Goal: Task Accomplishment & Management: Complete application form

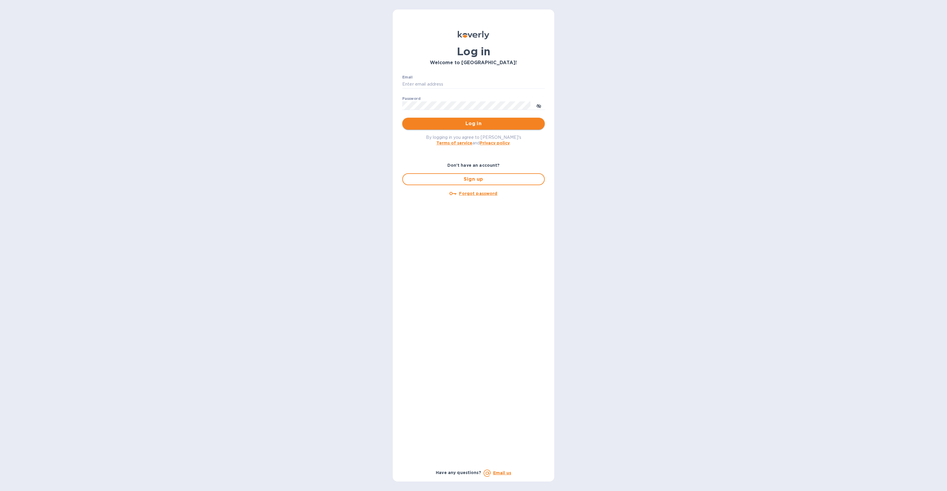
type input "[PERSON_NAME][EMAIL_ADDRESS][DOMAIN_NAME]"
click at [480, 125] on span "Log in" at bounding box center [473, 123] width 133 height 7
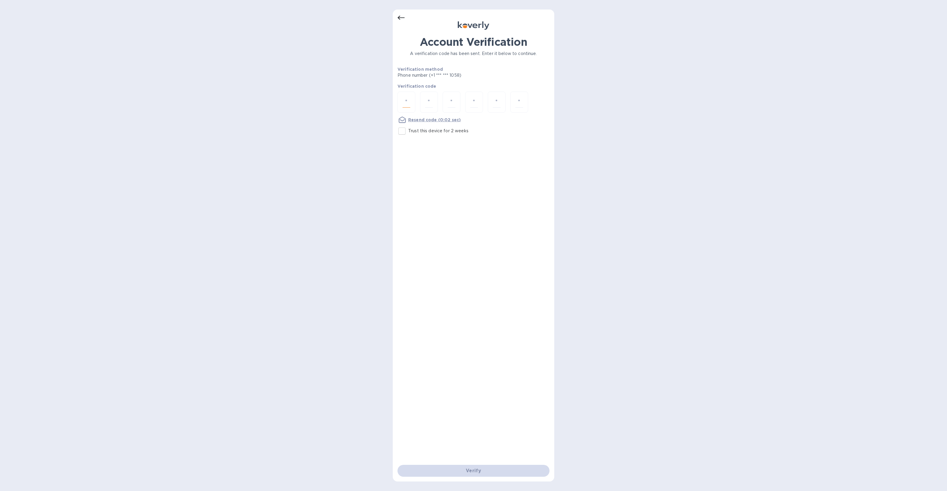
click at [407, 103] on input "number" at bounding box center [407, 102] width 8 height 11
type input "7"
type input "2"
type input "1"
type input "4"
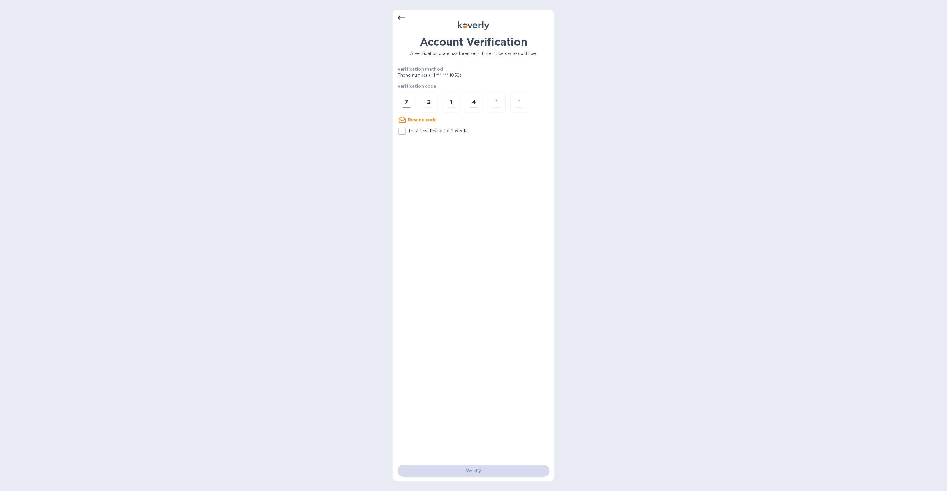
type input "4"
type input "0"
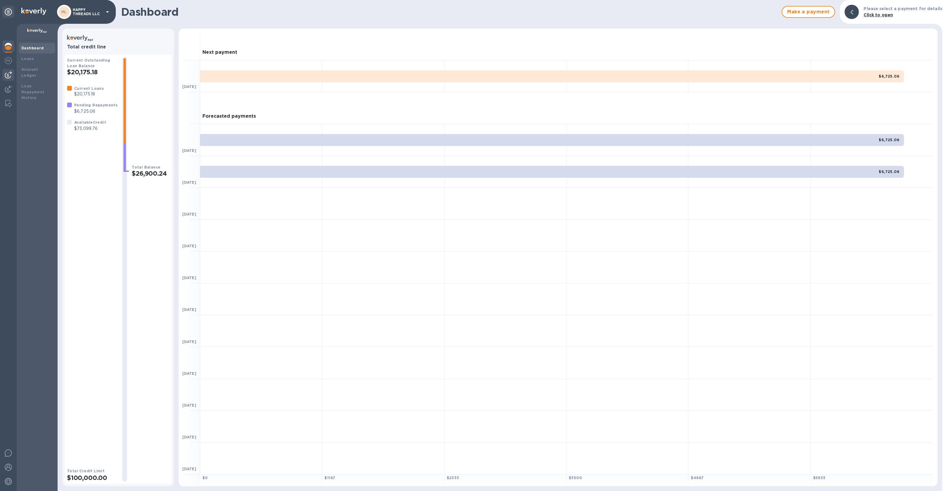
click at [7, 75] on img at bounding box center [8, 74] width 7 height 7
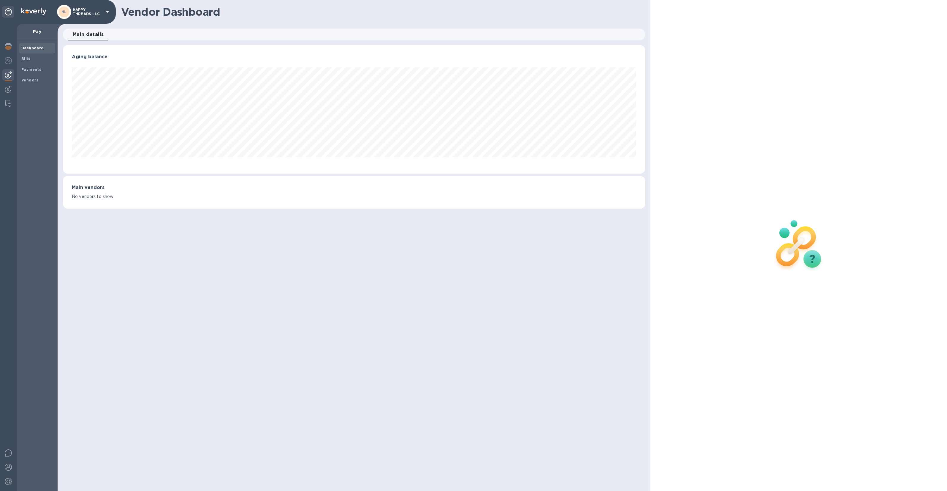
scroll to position [128, 582]
click at [9, 86] on img at bounding box center [8, 89] width 7 height 7
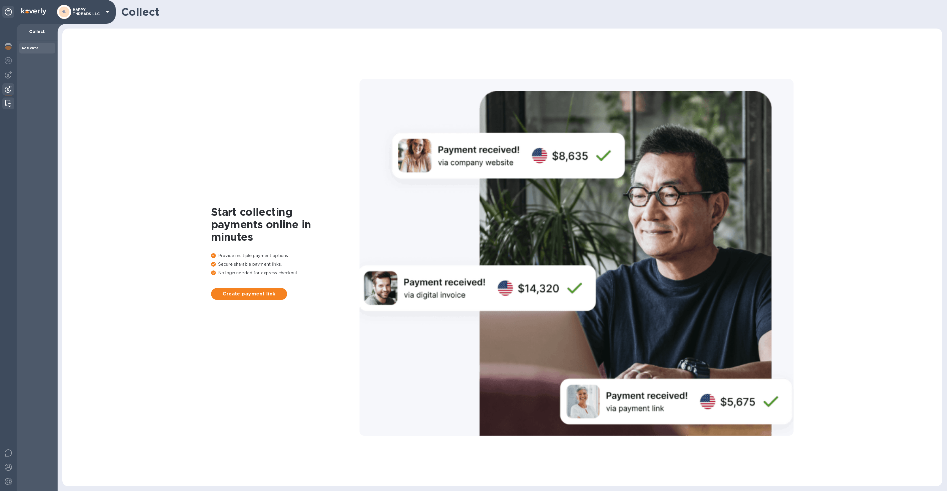
click at [9, 105] on img at bounding box center [8, 103] width 6 height 7
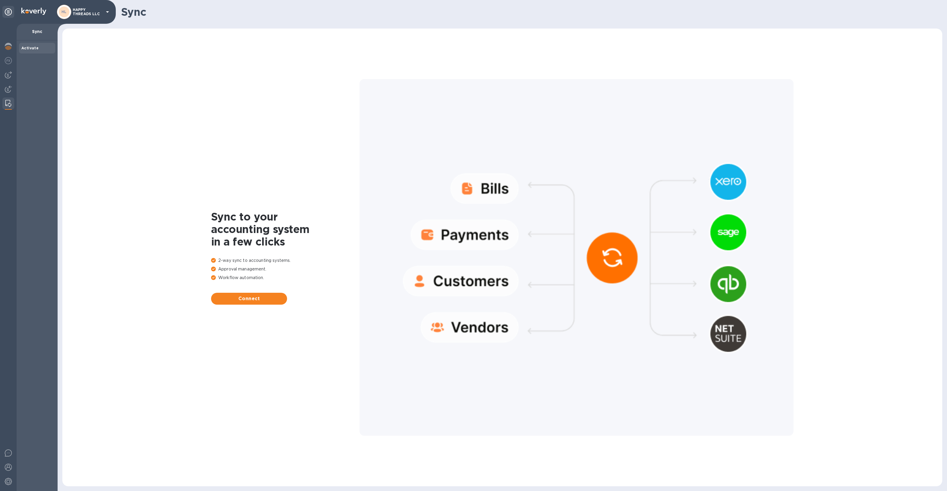
click at [14, 42] on div at bounding box center [8, 257] width 17 height 467
click at [14, 48] on div at bounding box center [8, 46] width 12 height 13
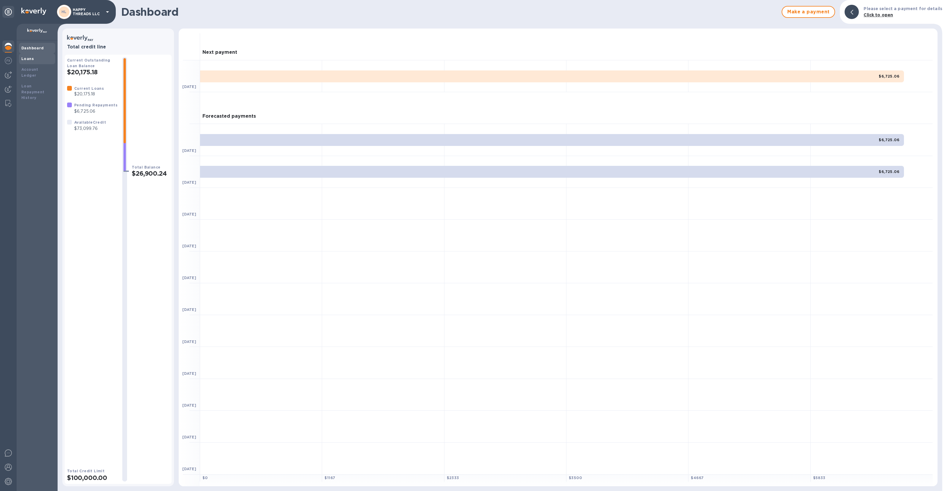
click at [30, 59] on b "Loans" at bounding box center [27, 58] width 12 height 4
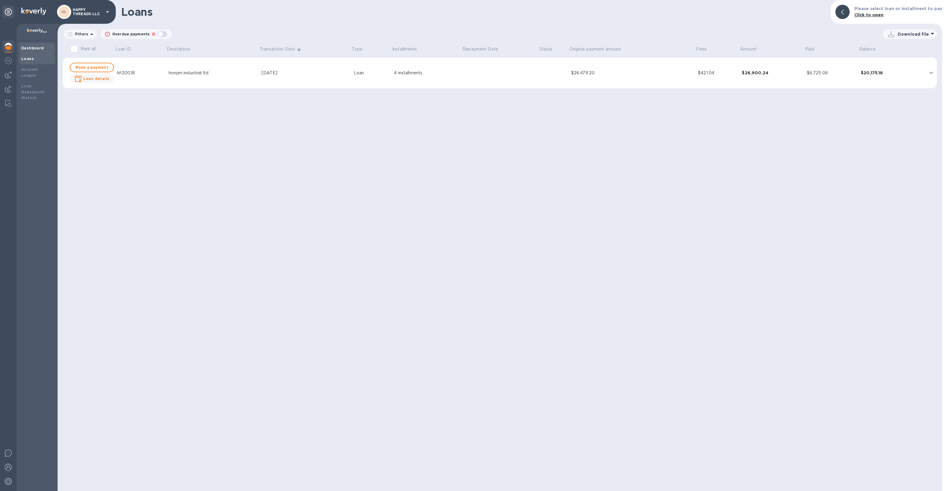
click at [37, 46] on b "Dashboard" at bounding box center [32, 48] width 23 height 4
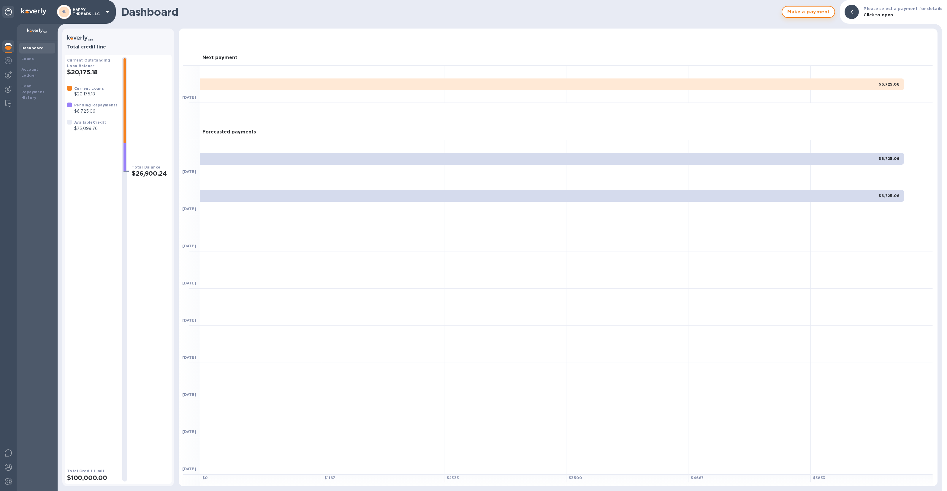
click at [823, 13] on span "Make a payment" at bounding box center [808, 11] width 43 height 7
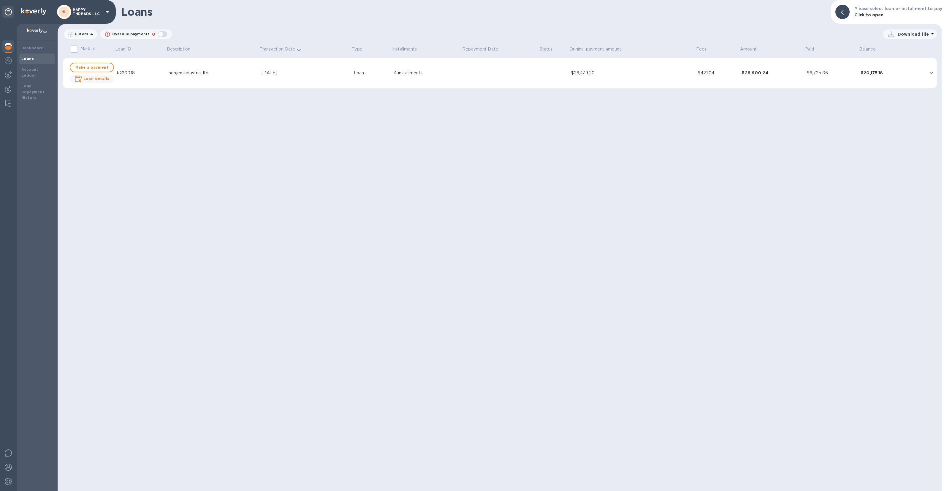
click at [174, 72] on div "honjen industrial ltd" at bounding box center [213, 73] width 88 height 6
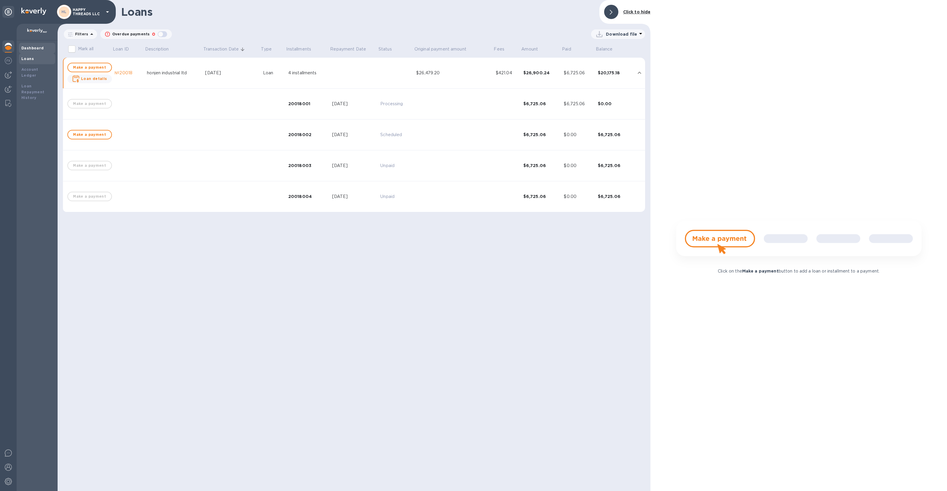
click at [41, 45] on div "Dashboard" at bounding box center [36, 48] width 31 height 6
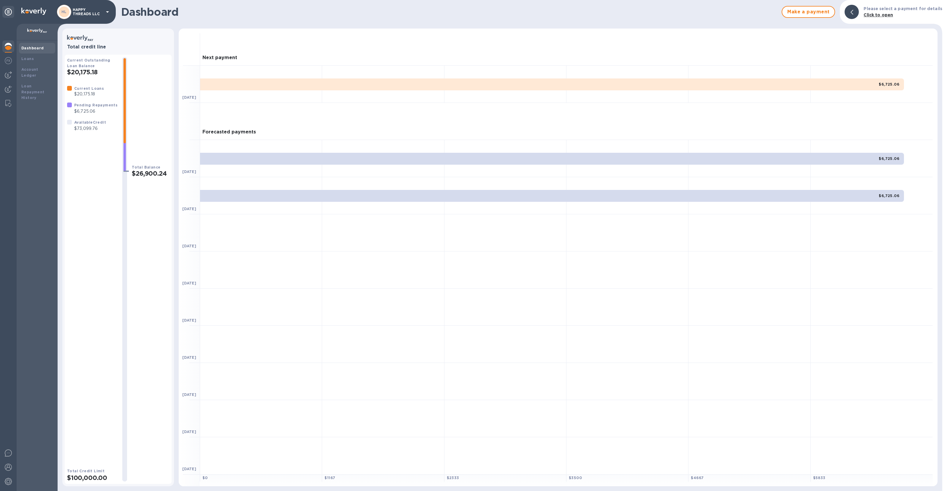
click at [9, 12] on icon at bounding box center [8, 11] width 7 height 7
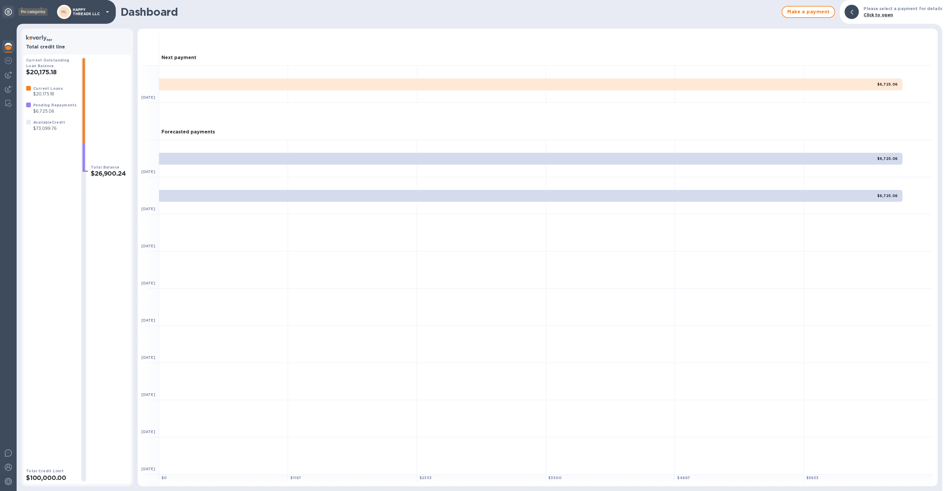
click at [9, 12] on icon at bounding box center [8, 11] width 7 height 7
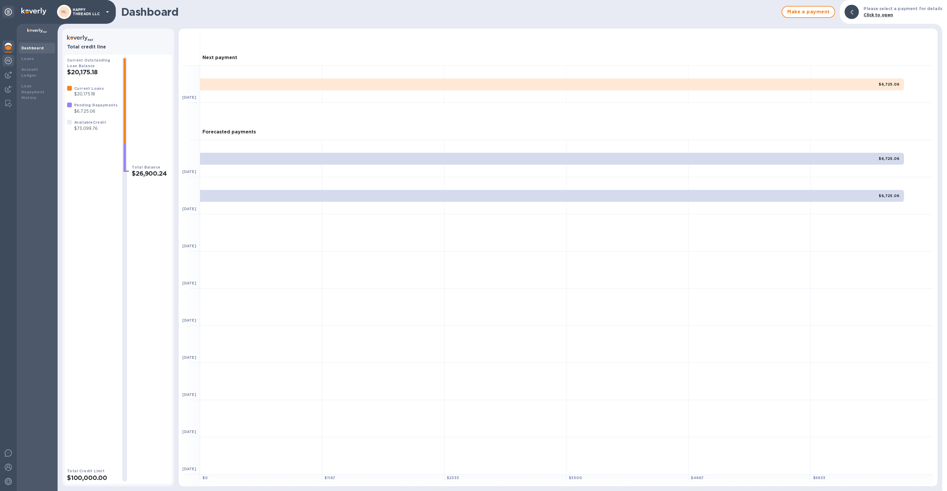
click at [6, 62] on img at bounding box center [8, 60] width 7 height 7
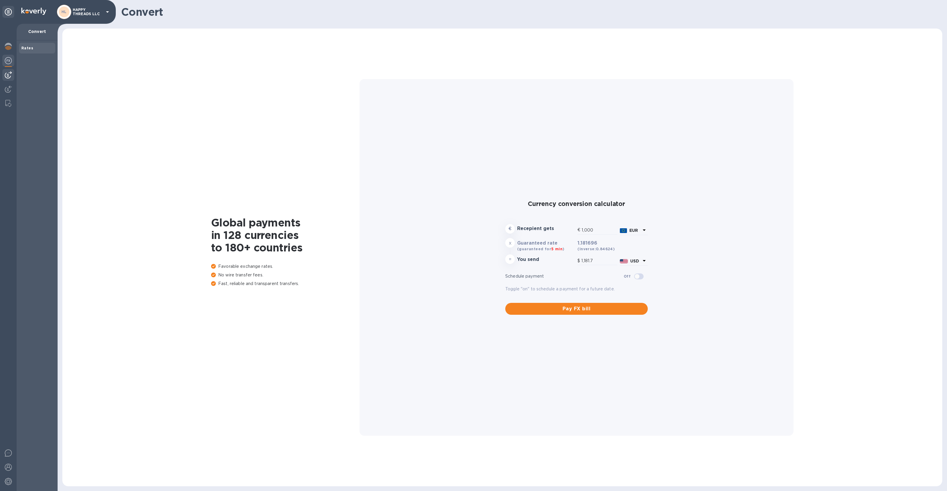
click at [8, 75] on img at bounding box center [8, 74] width 7 height 7
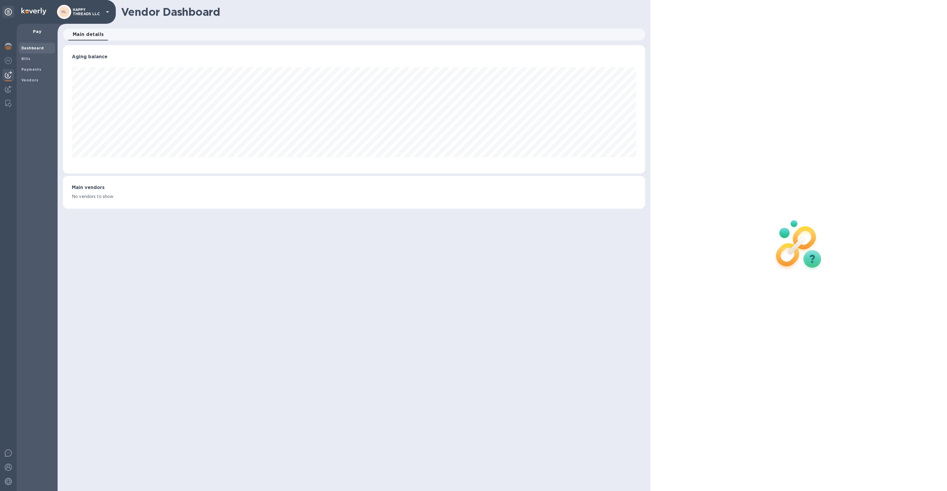
scroll to position [128, 582]
click at [12, 84] on div at bounding box center [8, 89] width 12 height 13
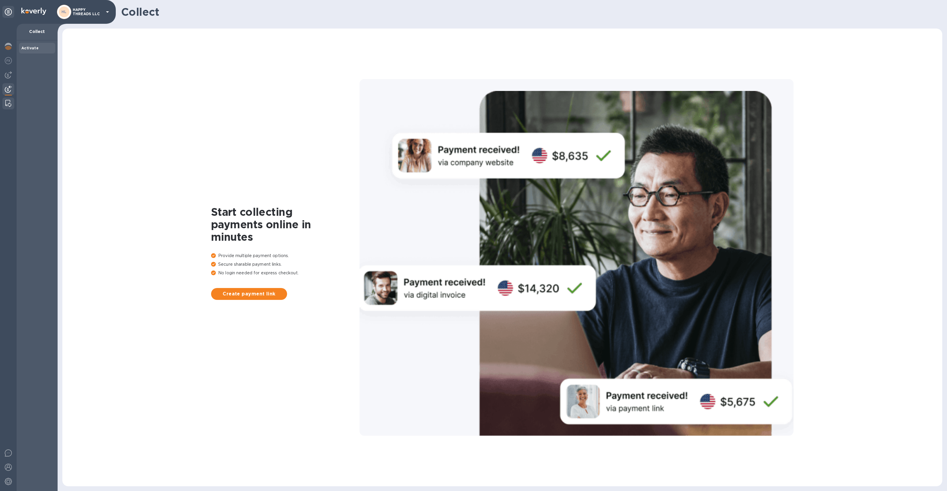
click at [9, 104] on img at bounding box center [8, 103] width 6 height 7
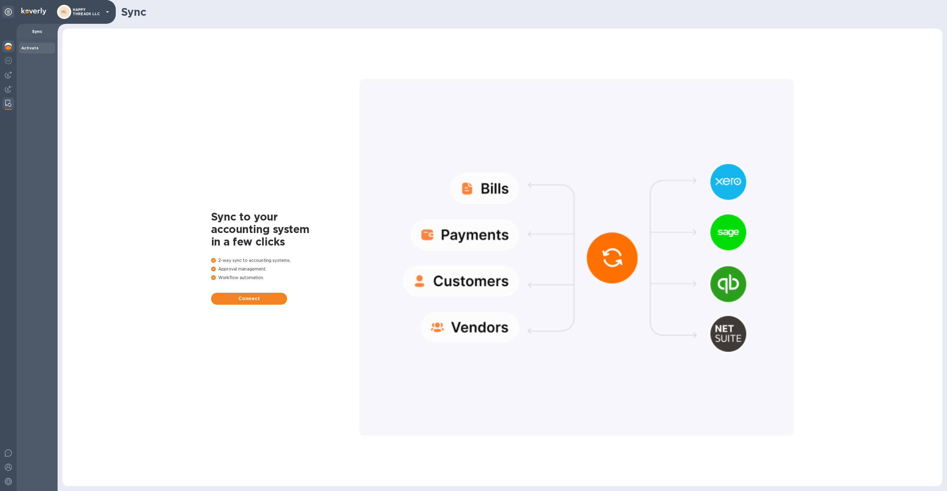
click at [8, 45] on img at bounding box center [8, 46] width 7 height 7
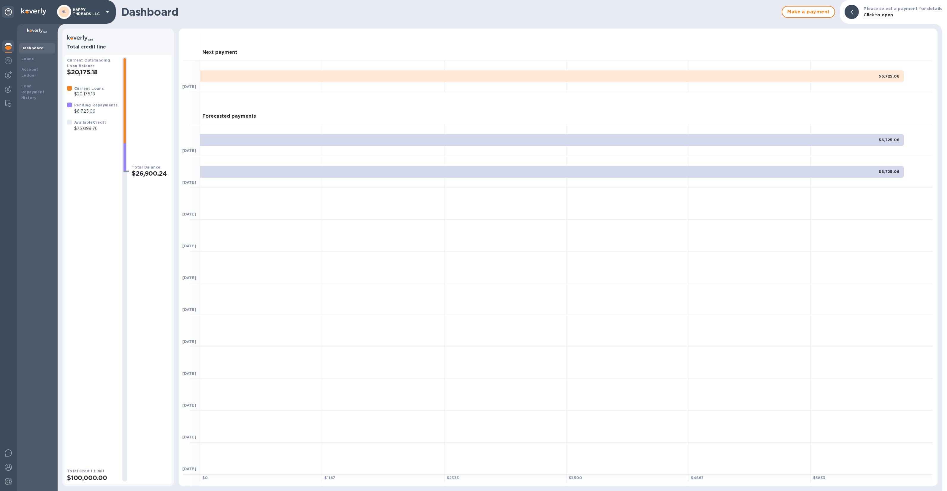
click at [102, 11] on div "HL HAPPY THREADS LLC" at bounding box center [84, 12] width 54 height 14
click at [126, 11] on div at bounding box center [473, 245] width 947 height 491
click at [26, 11] on img at bounding box center [33, 11] width 25 height 7
click at [38, 67] on b "Account Ledger" at bounding box center [29, 72] width 17 height 10
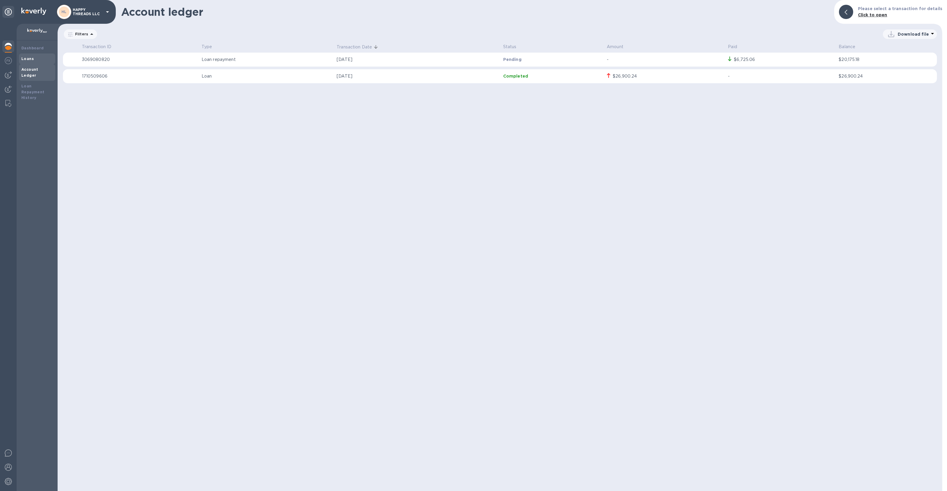
click at [38, 59] on div "Loans" at bounding box center [36, 59] width 31 height 6
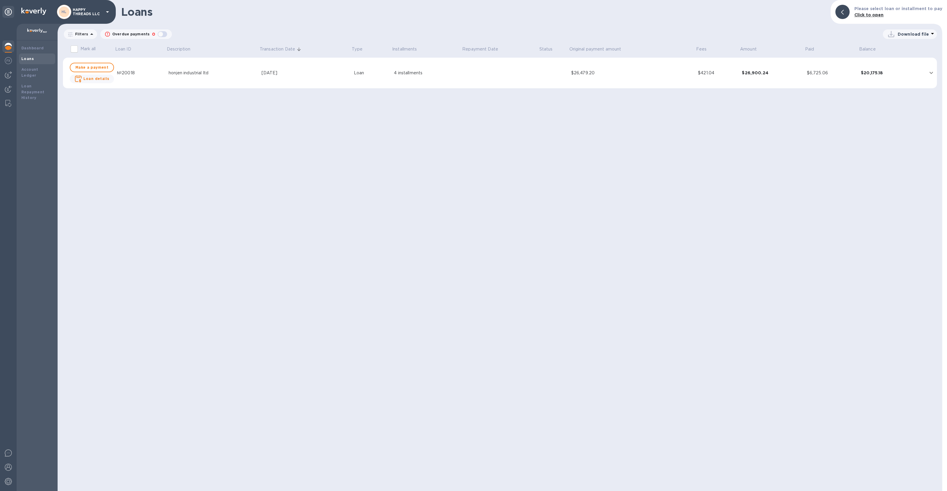
click at [182, 75] on div "honjen industrial ltd" at bounding box center [213, 73] width 88 height 6
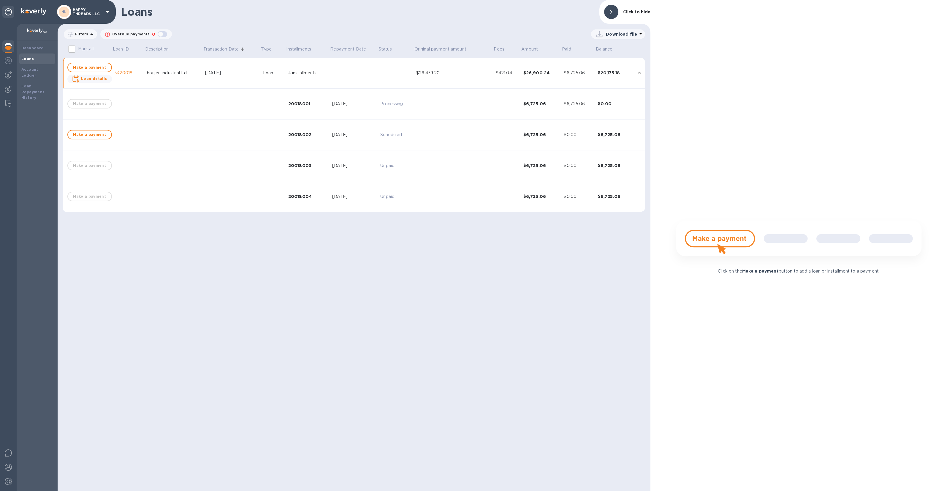
click at [179, 72] on div "honjen industrial ltd" at bounding box center [173, 73] width 53 height 6
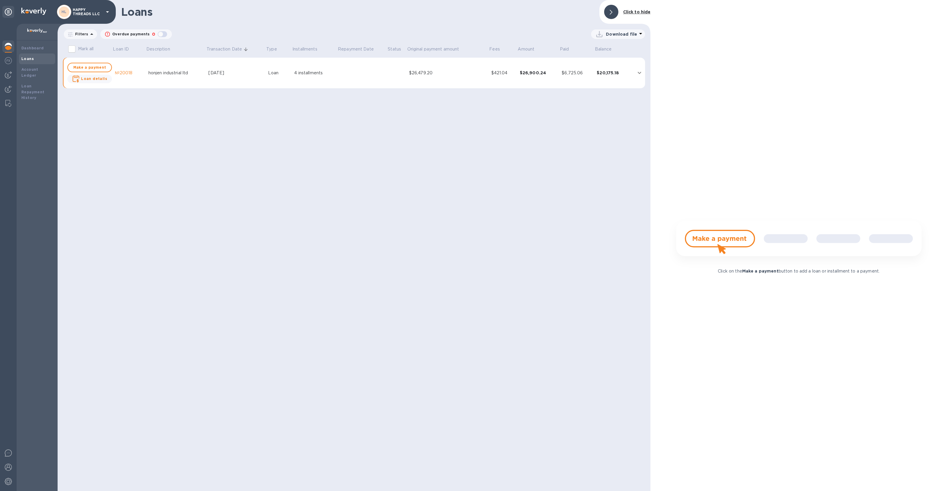
click at [179, 72] on div "honjen industrial ltd" at bounding box center [176, 73] width 56 height 6
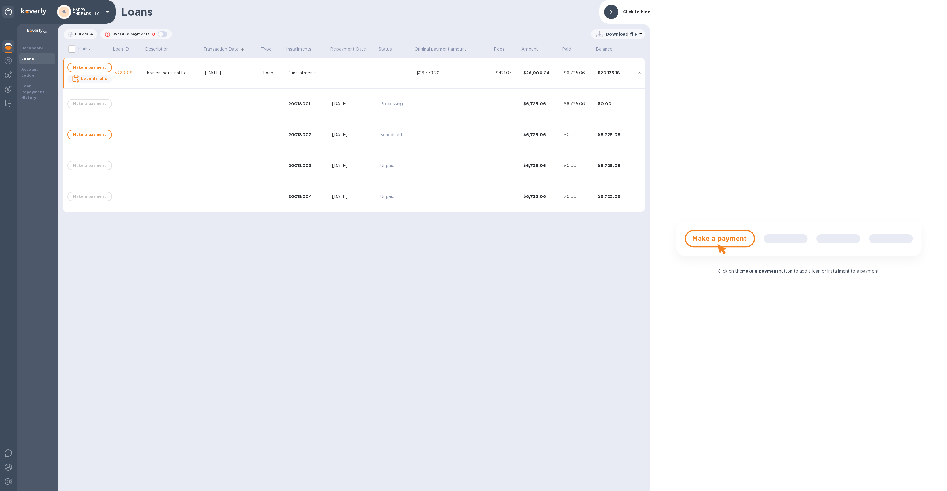
click at [34, 30] on img at bounding box center [37, 31] width 20 height 5
click at [10, 13] on icon at bounding box center [8, 11] width 7 height 7
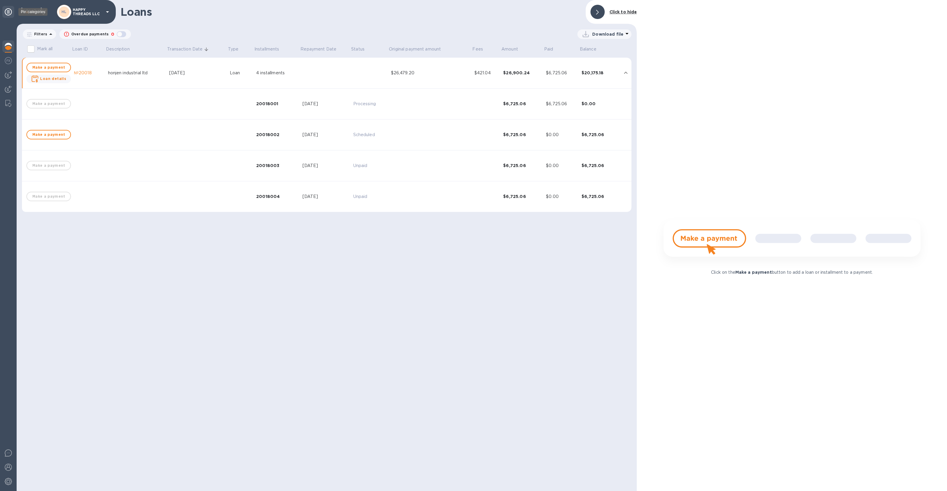
click at [10, 13] on icon at bounding box center [8, 11] width 7 height 7
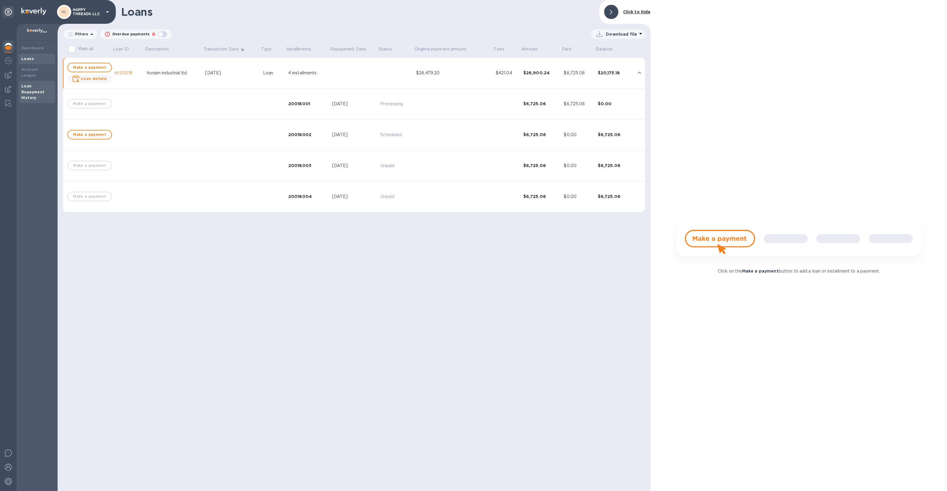
click at [22, 87] on b "Loan Repayment History" at bounding box center [32, 92] width 23 height 16
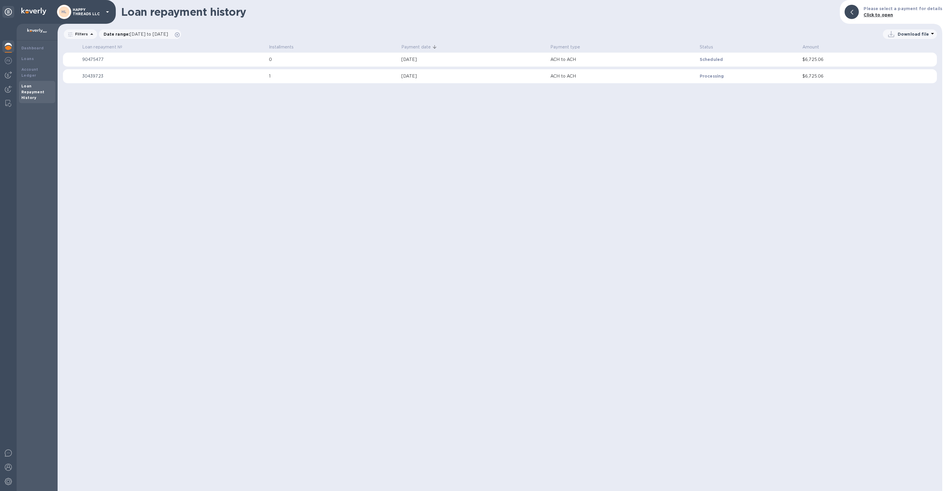
click at [22, 87] on b "Loan Repayment History" at bounding box center [32, 92] width 23 height 16
click at [25, 70] on b "Account Ledger" at bounding box center [29, 72] width 17 height 10
click at [29, 59] on b "Loans" at bounding box center [27, 58] width 12 height 4
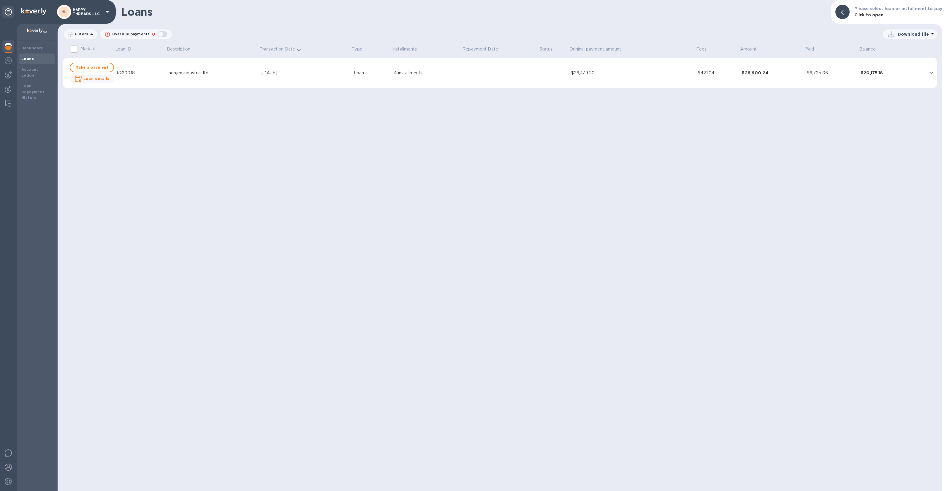
click at [200, 75] on div "honjen industrial ltd" at bounding box center [213, 73] width 88 height 6
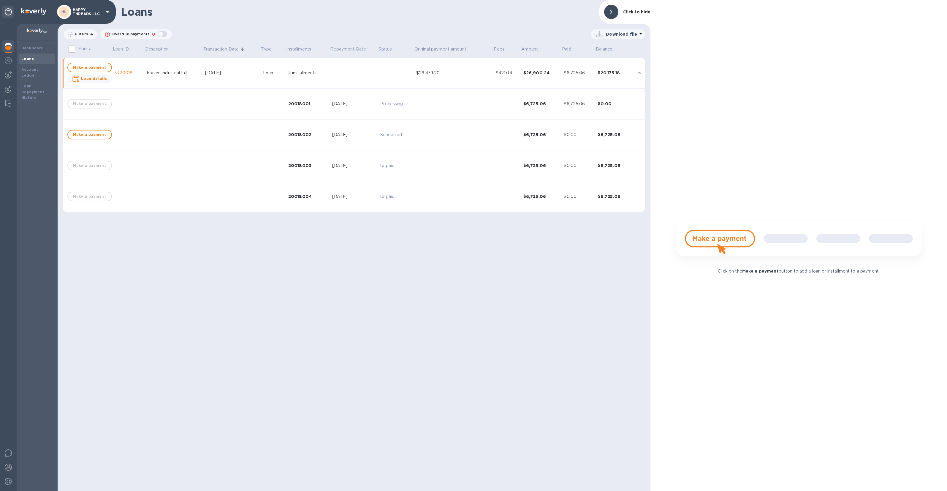
click at [177, 70] on div "honjen industrial ltd" at bounding box center [173, 73] width 53 height 6
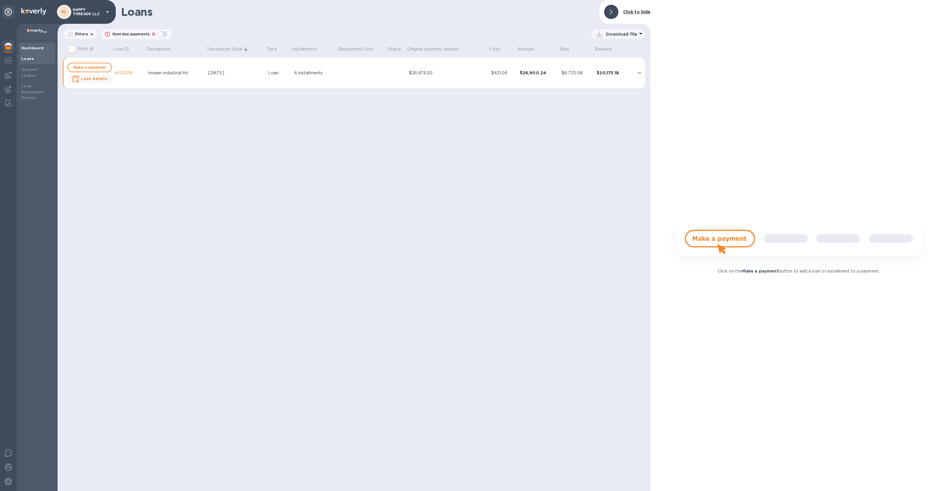
click at [29, 52] on div "Dashboard" at bounding box center [37, 48] width 36 height 11
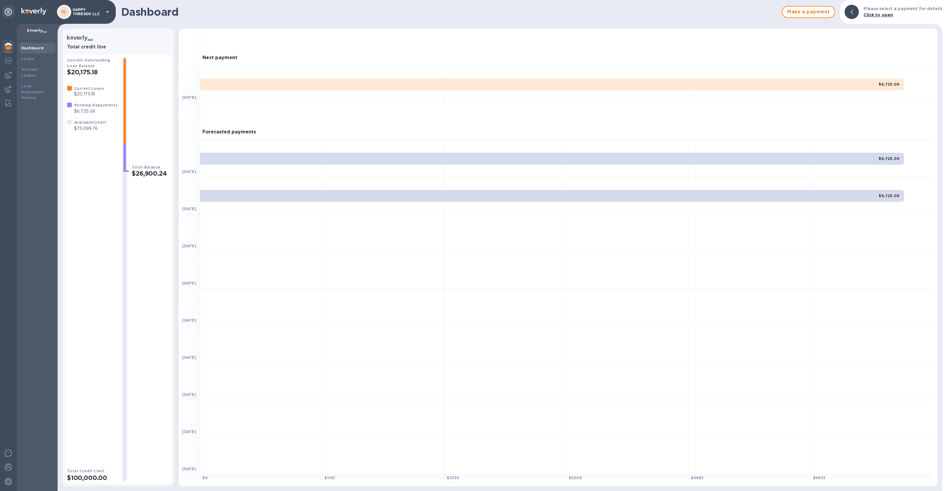
click at [891, 17] on b "Click to open" at bounding box center [878, 14] width 29 height 5
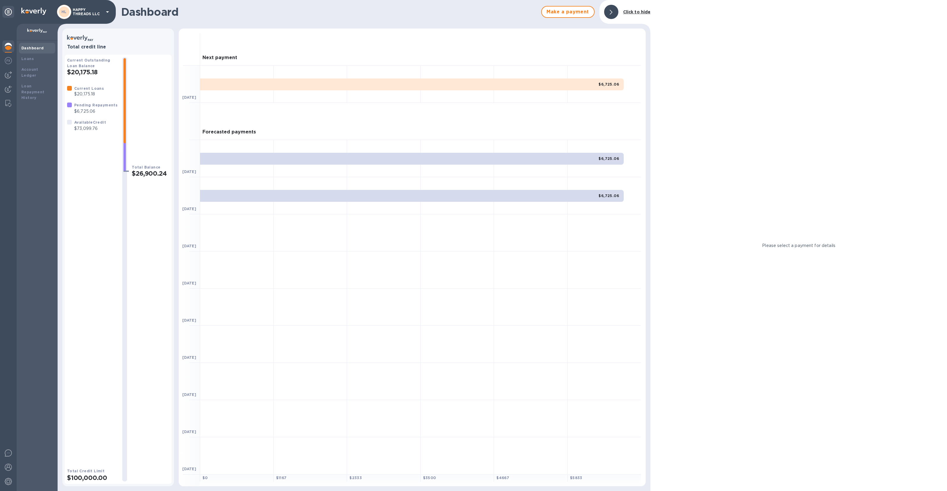
click at [633, 10] on b "Click to hide" at bounding box center [637, 12] width 28 height 5
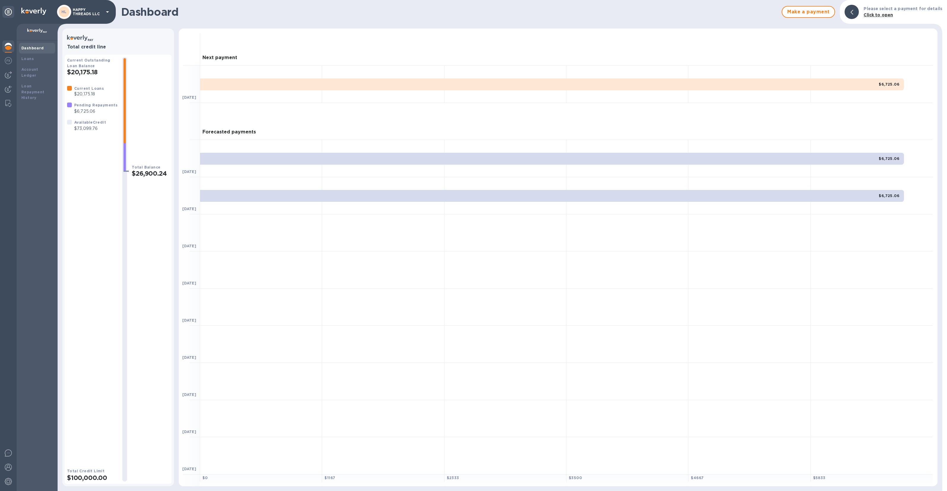
click at [82, 474] on h2 "$100,000.00" at bounding box center [92, 477] width 50 height 7
click at [9, 457] on div at bounding box center [8, 454] width 12 height 14
click at [8, 72] on img at bounding box center [8, 74] width 7 height 7
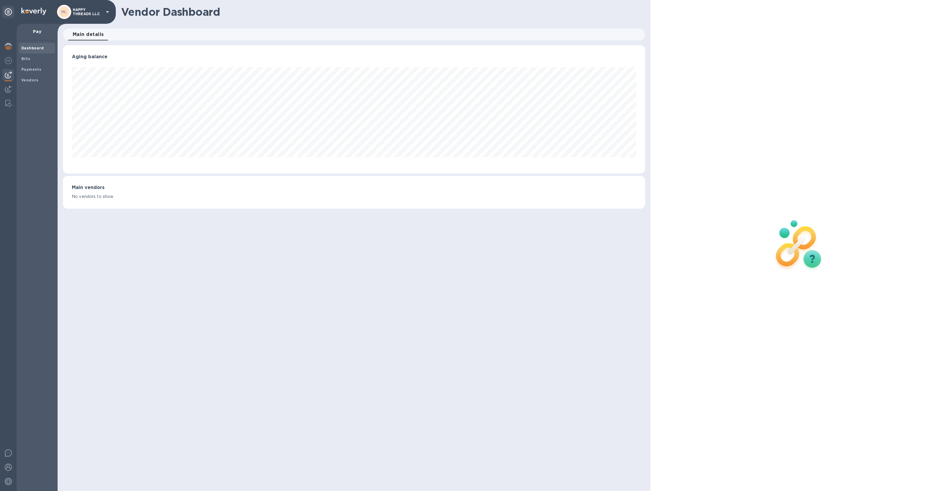
scroll to position [128, 582]
click at [94, 32] on span "Main details 0" at bounding box center [88, 34] width 31 height 8
click at [37, 30] on p "Pay" at bounding box center [36, 32] width 31 height 6
click at [32, 60] on span "Bills" at bounding box center [36, 59] width 31 height 6
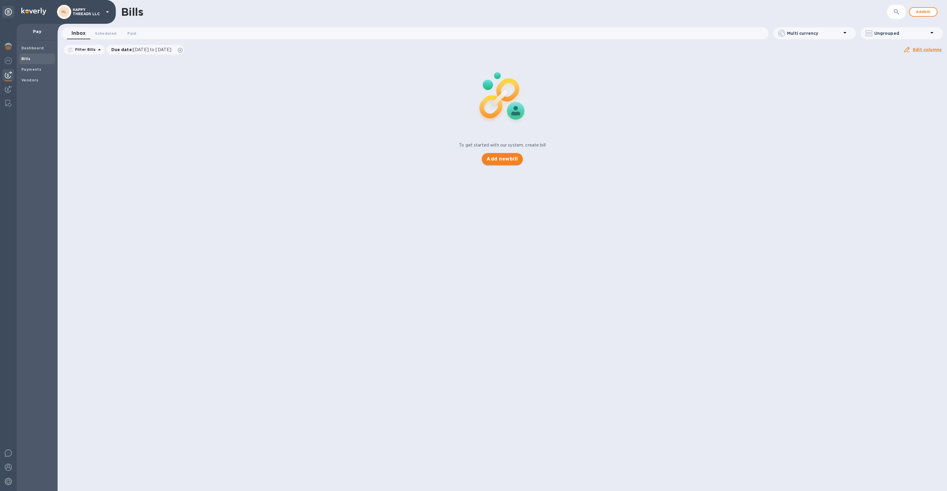
click at [501, 164] on button "Add new bill" at bounding box center [502, 159] width 41 height 12
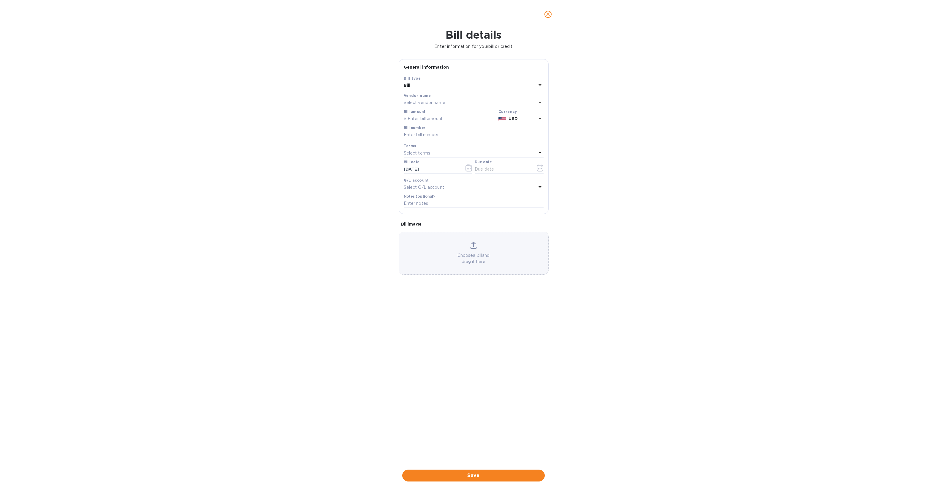
click at [434, 102] on p "Select vendor name" at bounding box center [425, 102] width 42 height 6
click at [434, 138] on p "honjen industrial ltd" at bounding box center [472, 136] width 126 height 6
click at [471, 261] on p "Choose a bill and drag it here" at bounding box center [473, 258] width 149 height 12
click at [501, 265] on div "Choose a bill and drag it here" at bounding box center [474, 253] width 150 height 43
click at [432, 119] on input "text" at bounding box center [450, 118] width 92 height 9
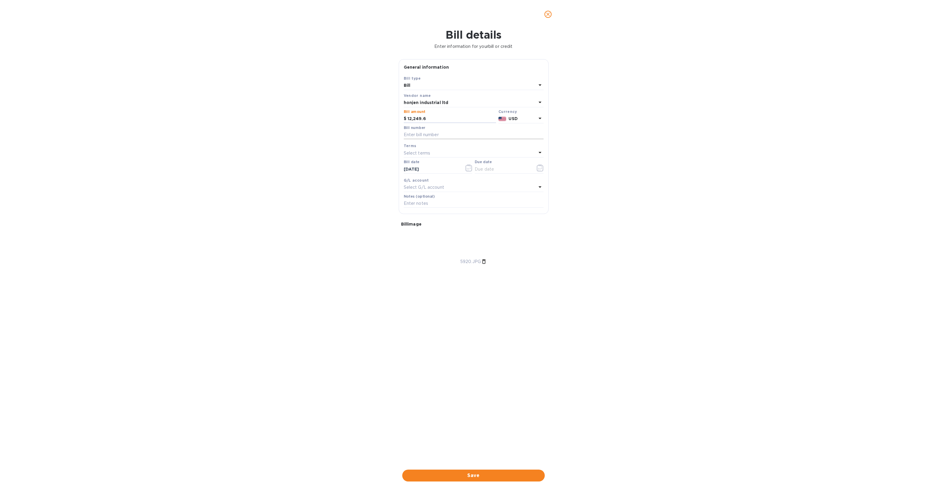
type input "12,249.6"
click at [441, 132] on input "text" at bounding box center [474, 134] width 140 height 9
type input "8"
type input "5920"
click at [437, 151] on div "Select terms" at bounding box center [470, 153] width 133 height 8
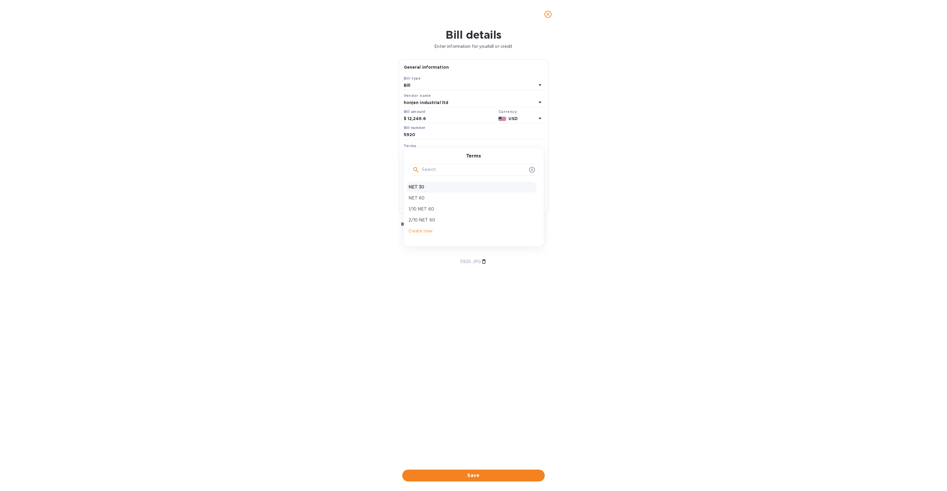
click at [436, 187] on p "NET 30" at bounding box center [472, 187] width 126 height 6
type input "10/30/2025"
click at [440, 173] on input "09/30/2025" at bounding box center [432, 169] width 56 height 9
click at [470, 169] on icon "button" at bounding box center [469, 167] width 7 height 7
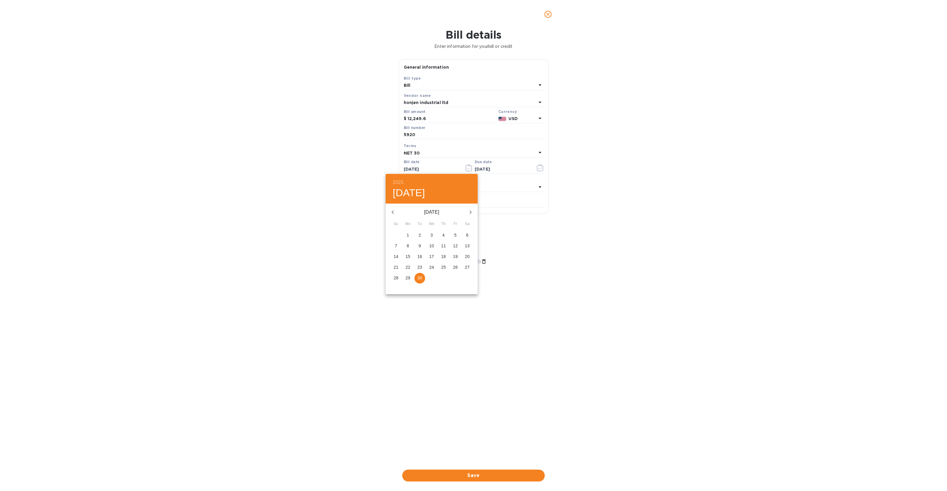
click at [391, 211] on icon "button" at bounding box center [392, 211] width 7 height 7
click at [455, 277] on p "29" at bounding box center [455, 278] width 5 height 6
type input "08/29/2025"
click at [505, 165] on input "text" at bounding box center [503, 169] width 56 height 9
click at [537, 169] on icon "button" at bounding box center [540, 167] width 7 height 7
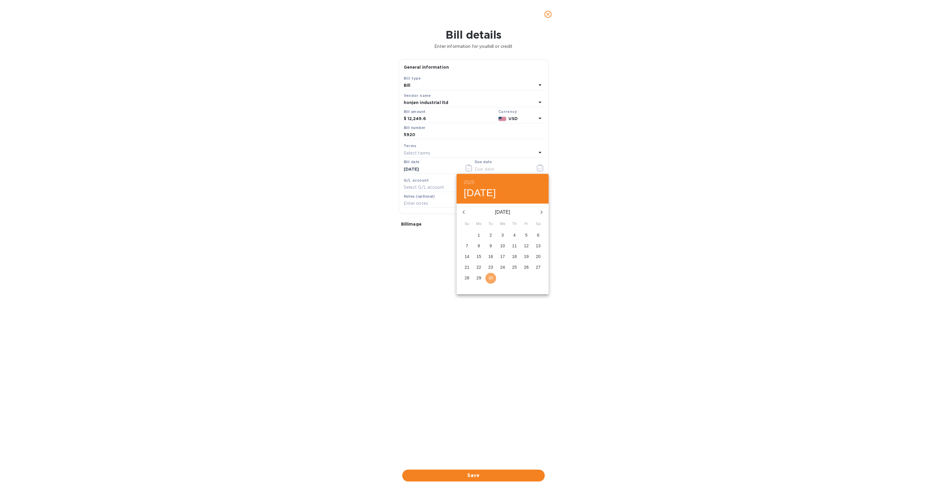
click at [492, 277] on p "30" at bounding box center [491, 278] width 5 height 6
type input "09/30/2025"
click at [443, 188] on p "Select G/L account" at bounding box center [424, 187] width 40 height 6
click at [596, 200] on div "Bill details Enter information for your bill or credit General information Save…" at bounding box center [473, 260] width 947 height 462
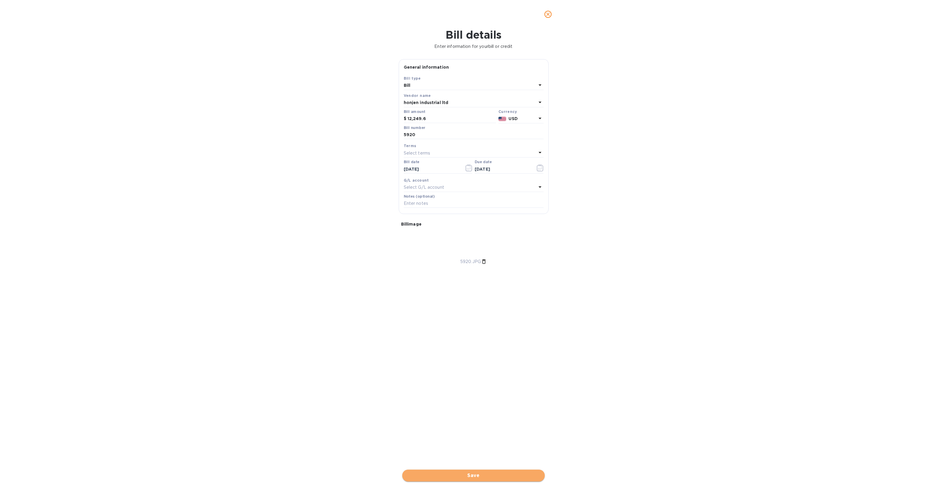
click at [514, 479] on button "Save" at bounding box center [473, 475] width 143 height 12
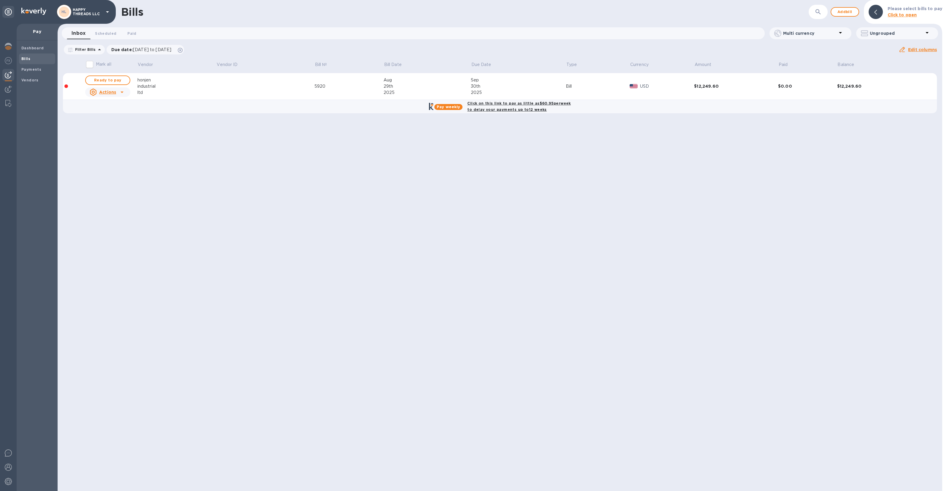
click at [108, 92] on u "Actions" at bounding box center [107, 92] width 17 height 5
click at [267, 88] on div at bounding box center [473, 245] width 947 height 491
click at [849, 12] on span "Add bill" at bounding box center [845, 11] width 18 height 7
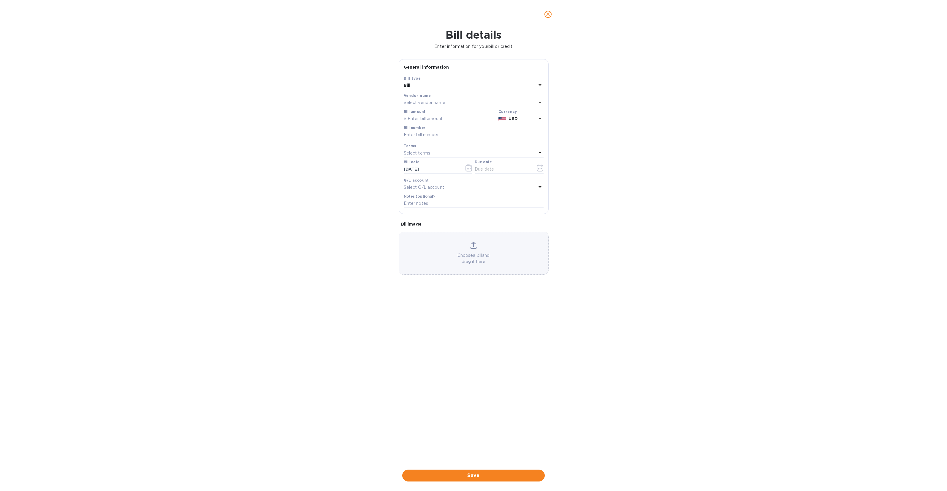
click at [477, 259] on p "Choose a bill and drag it here" at bounding box center [473, 258] width 149 height 12
click at [458, 102] on div "Select vendor name" at bounding box center [470, 103] width 133 height 8
click at [445, 136] on p "honjen industrial ltd" at bounding box center [472, 136] width 126 height 6
drag, startPoint x: 428, startPoint y: 122, endPoint x: 430, endPoint y: 115, distance: 7.3
click at [428, 121] on input "text" at bounding box center [450, 118] width 92 height 9
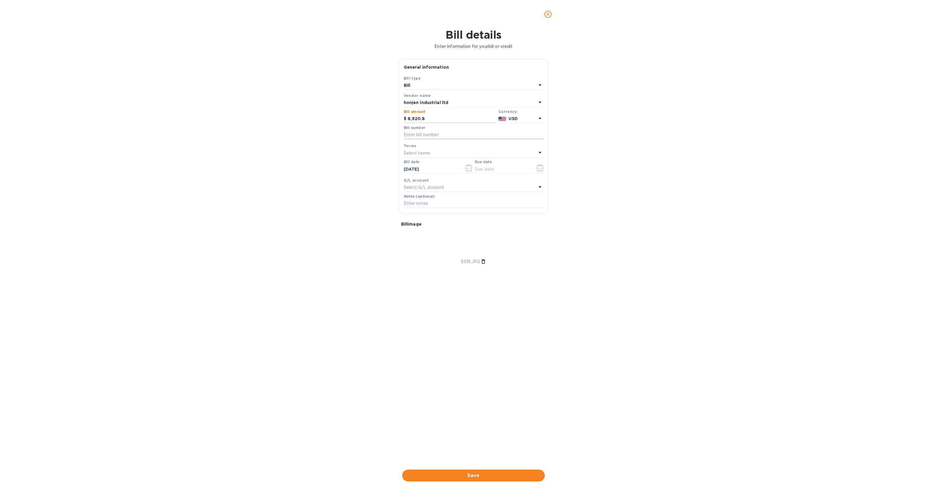
type input "8,920.8"
click at [472, 137] on input "text" at bounding box center [474, 134] width 140 height 9
type input "5919"
click at [458, 152] on div "Select terms" at bounding box center [470, 153] width 133 height 8
click at [424, 187] on p "NET 30" at bounding box center [472, 187] width 126 height 6
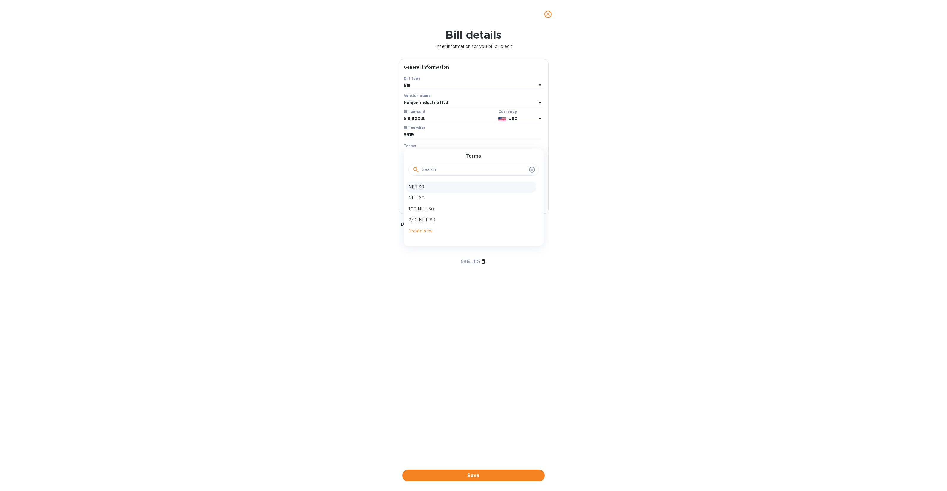
type input "10/30/2025"
click at [435, 171] on input "09/30/2025" at bounding box center [432, 169] width 56 height 9
click at [472, 170] on icon "button" at bounding box center [469, 167] width 7 height 7
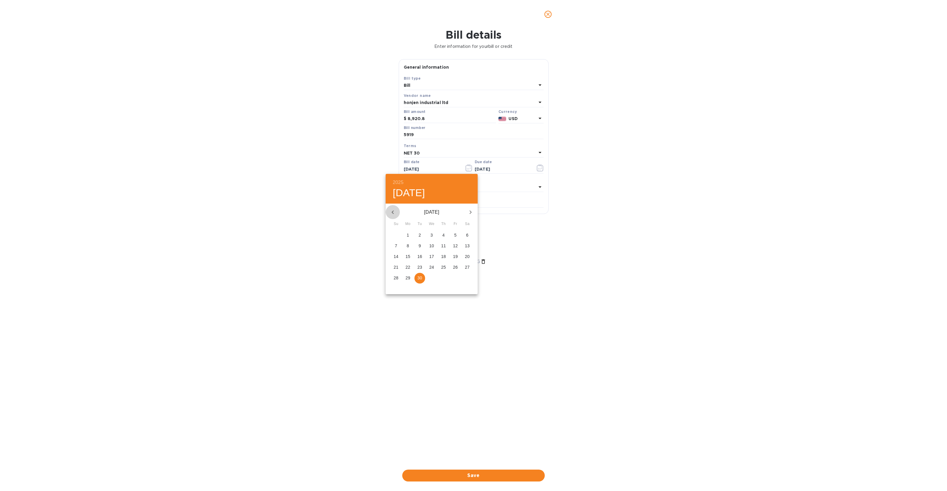
click at [393, 211] on icon "button" at bounding box center [393, 212] width 2 height 4
click at [467, 278] on p "30" at bounding box center [467, 278] width 5 height 6
type input "08/30/2025"
click at [491, 171] on input "text" at bounding box center [503, 169] width 56 height 9
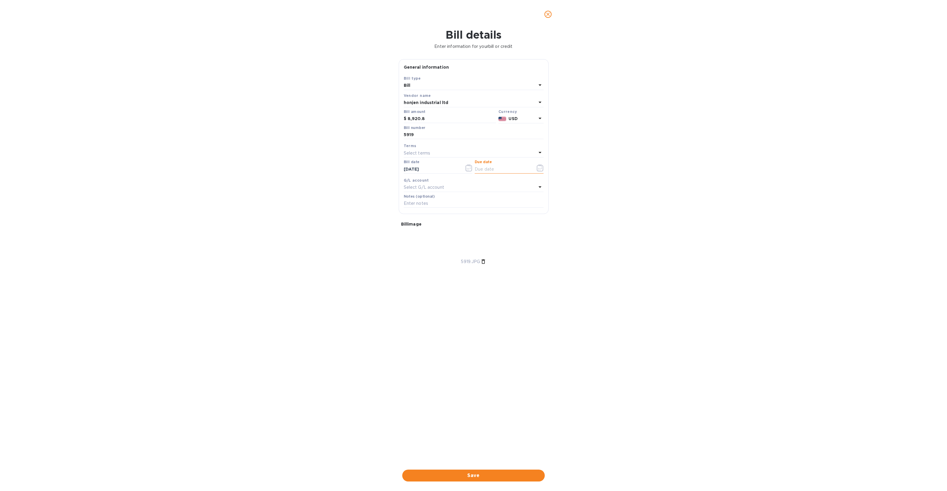
type input "09/30/2025"
click at [480, 472] on span "Save" at bounding box center [473, 475] width 133 height 7
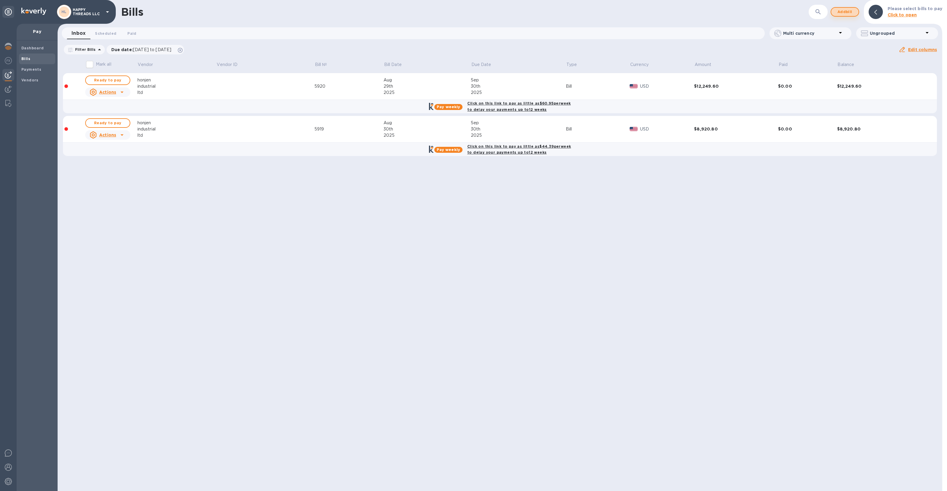
click at [849, 12] on span "Add bill" at bounding box center [845, 11] width 18 height 7
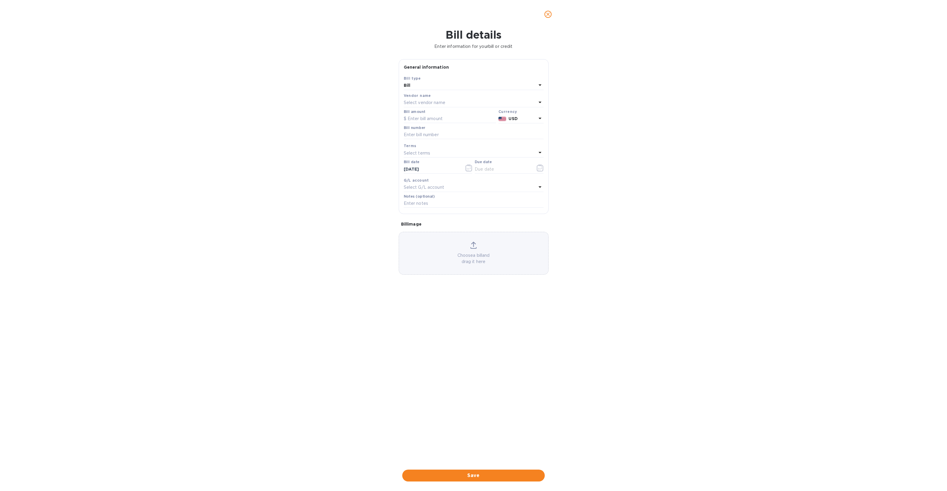
click at [443, 102] on p "Select vendor name" at bounding box center [425, 102] width 42 height 6
click at [437, 136] on p "honjen industrial ltd" at bounding box center [472, 136] width 126 height 6
click at [451, 241] on div "Choose a bill and drag it here" at bounding box center [474, 253] width 150 height 43
click at [424, 135] on input "text" at bounding box center [474, 134] width 140 height 9
type input "5997"
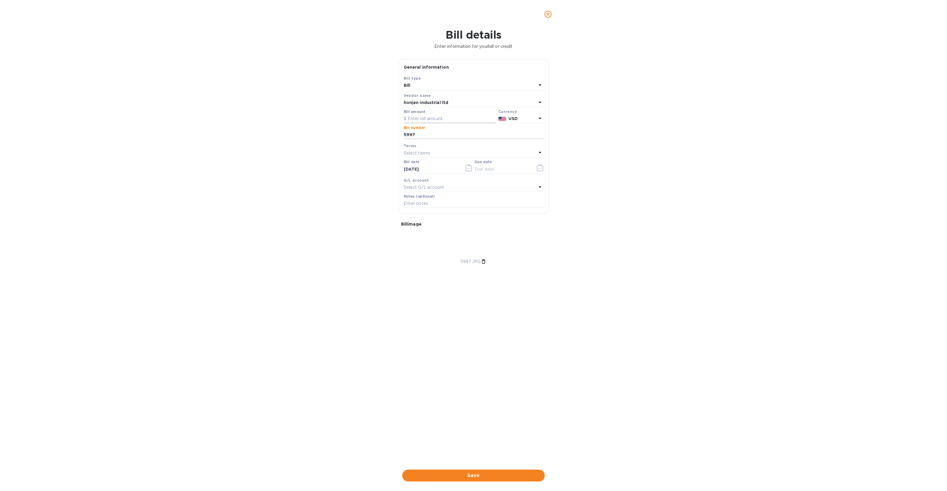
click at [432, 119] on input "text" at bounding box center [450, 118] width 92 height 9
type input "21,696"
click at [438, 153] on div "Select terms" at bounding box center [470, 153] width 133 height 8
click at [427, 186] on p "NET 30" at bounding box center [472, 187] width 126 height 6
type input "10/30/2025"
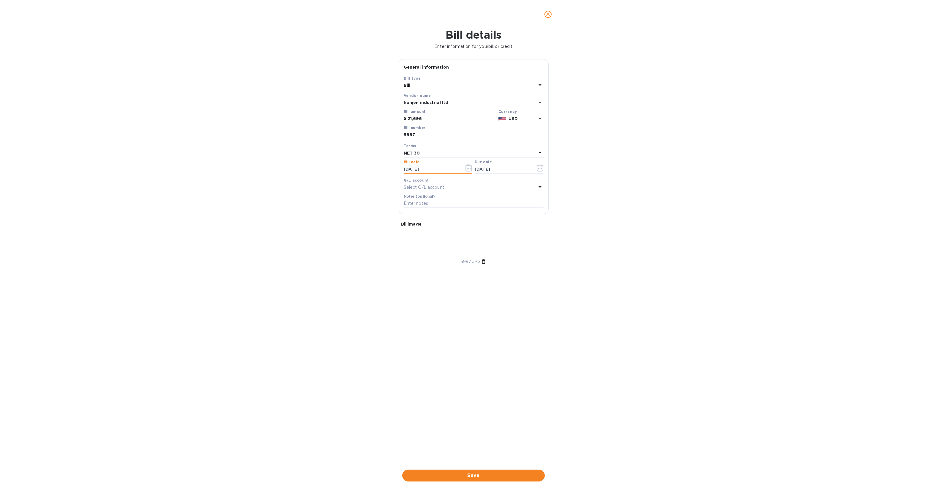
click at [434, 169] on input "09/30/2025" at bounding box center [432, 169] width 56 height 9
click at [471, 168] on icon "button" at bounding box center [469, 167] width 7 height 7
click at [393, 210] on icon "button" at bounding box center [392, 211] width 7 height 7
click at [467, 277] on p "30" at bounding box center [467, 278] width 5 height 6
type input "08/30/2025"
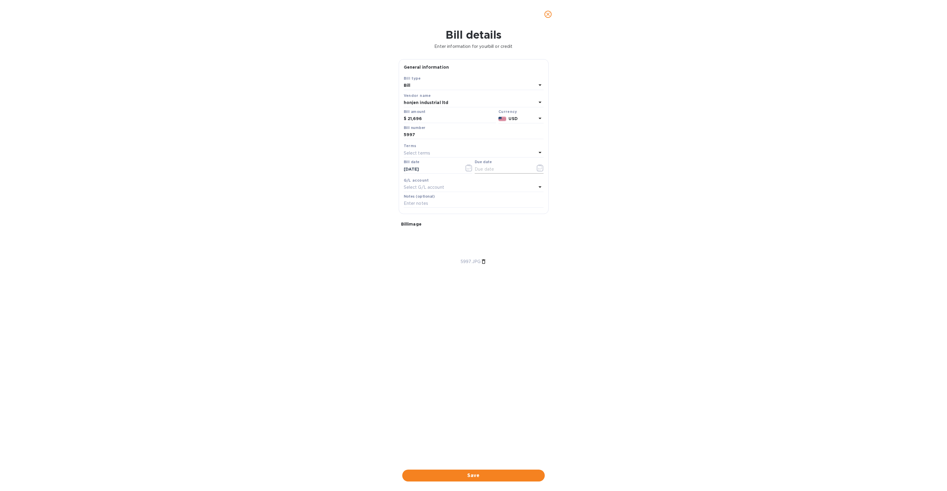
click at [494, 172] on input "text" at bounding box center [503, 169] width 56 height 9
type input "09/30/2025"
click at [478, 473] on span "Save" at bounding box center [473, 475] width 133 height 7
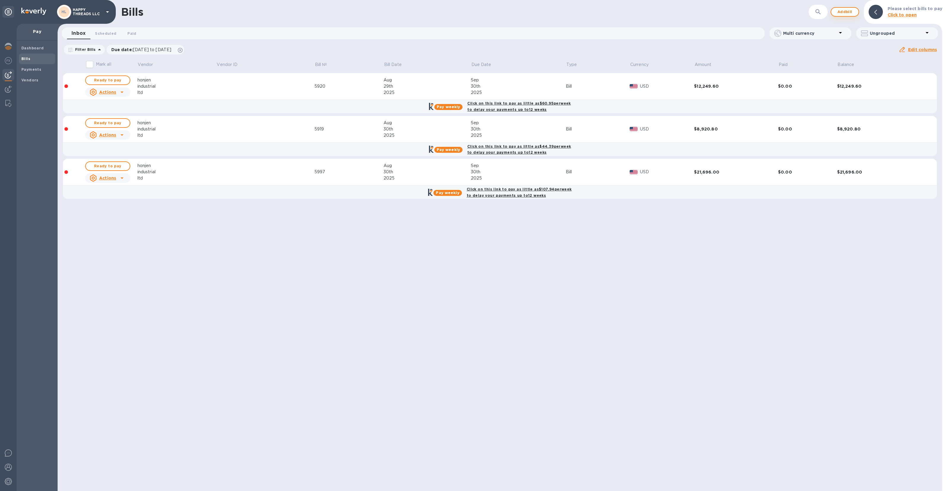
click at [847, 10] on span "Add bill" at bounding box center [845, 11] width 18 height 7
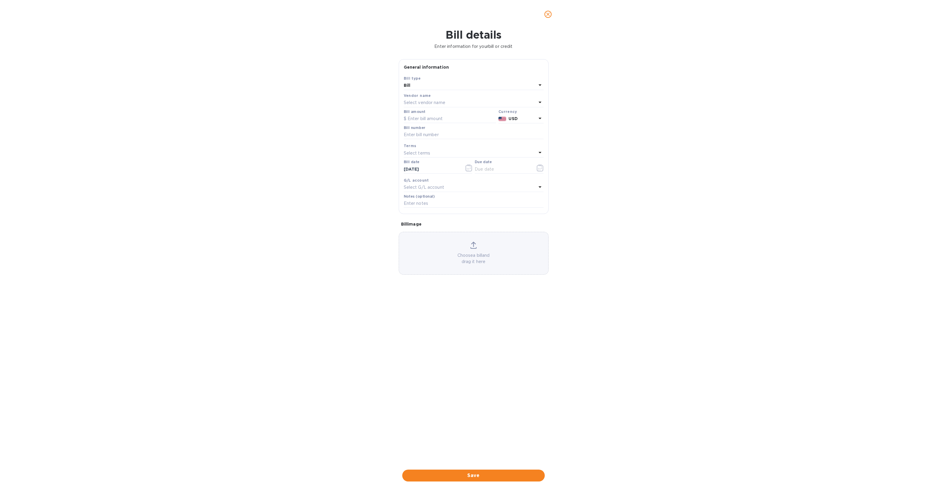
click at [431, 101] on p "Select vendor name" at bounding box center [425, 102] width 42 height 6
click at [434, 134] on p "honjen industrial ltd" at bounding box center [472, 136] width 126 height 6
click at [432, 120] on input "text" at bounding box center [450, 118] width 92 height 9
type input "25,010.4"
click at [432, 132] on input "text" at bounding box center [474, 134] width 140 height 9
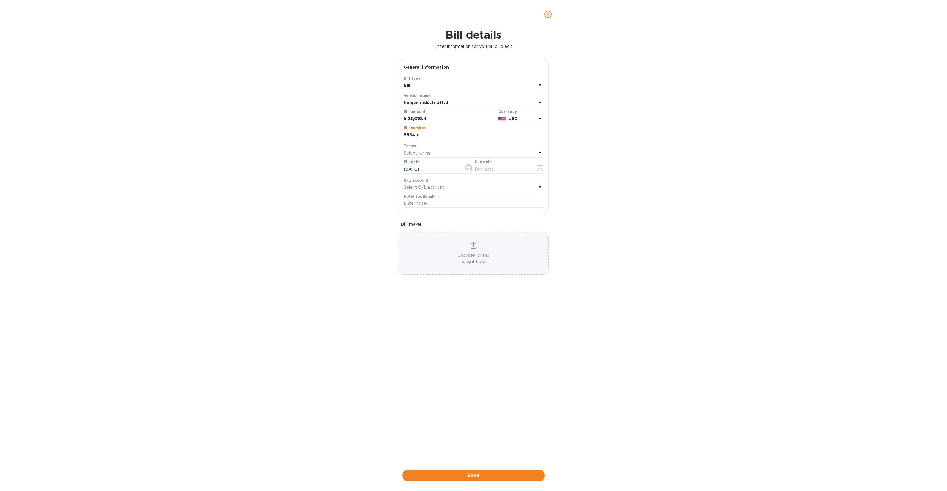
type input "5954-c"
click at [424, 152] on p "Select terms" at bounding box center [417, 153] width 27 height 6
click at [431, 187] on p "NET 30" at bounding box center [472, 187] width 126 height 6
type input "10/30/2025"
click at [431, 170] on input "09/30/2025" at bounding box center [432, 169] width 56 height 9
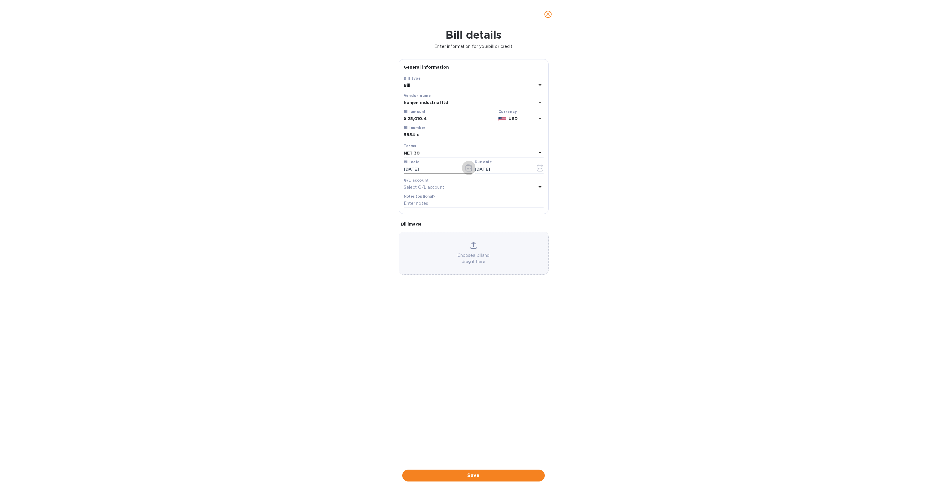
click at [470, 170] on icon "button" at bounding box center [469, 167] width 7 height 7
click at [393, 210] on icon "button" at bounding box center [392, 211] width 7 height 7
click at [467, 276] on p "30" at bounding box center [467, 278] width 5 height 6
type input "08/30/2025"
click at [513, 172] on input "text" at bounding box center [503, 169] width 56 height 9
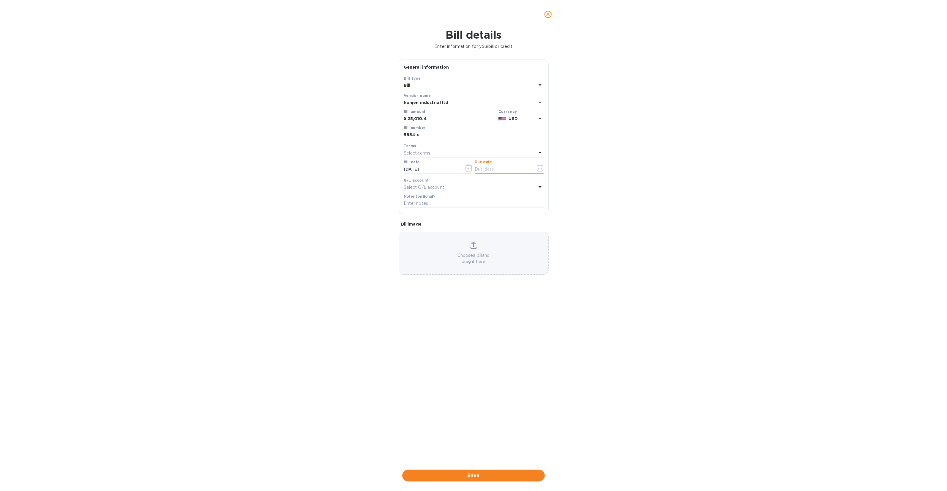
type input "09/30/2025"
click at [472, 259] on p "Choose a bill and drag it here" at bounding box center [473, 258] width 149 height 12
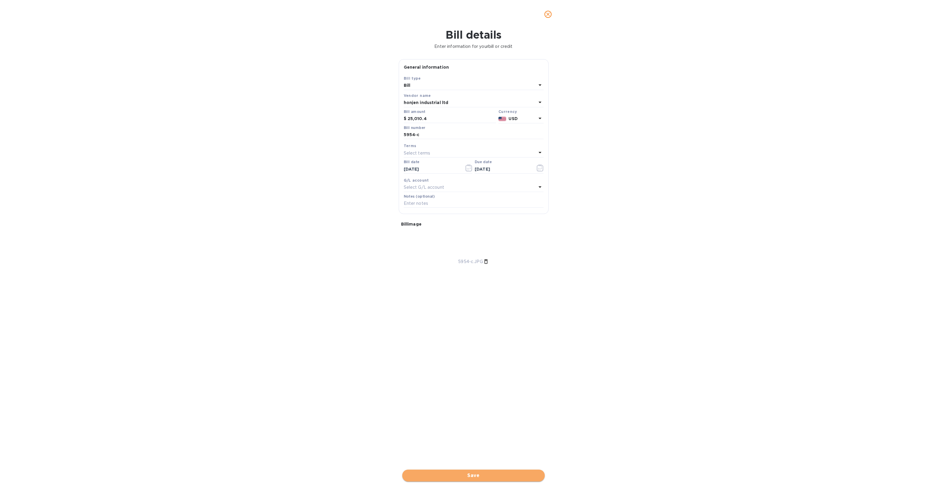
click at [485, 474] on span "Save" at bounding box center [473, 475] width 133 height 7
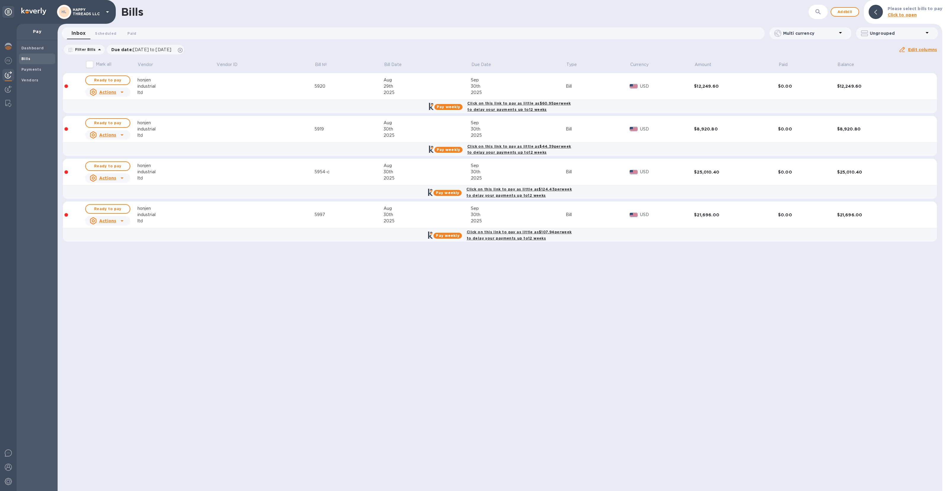
click at [91, 67] on input "Mark all" at bounding box center [89, 64] width 12 height 12
checkbox input "true"
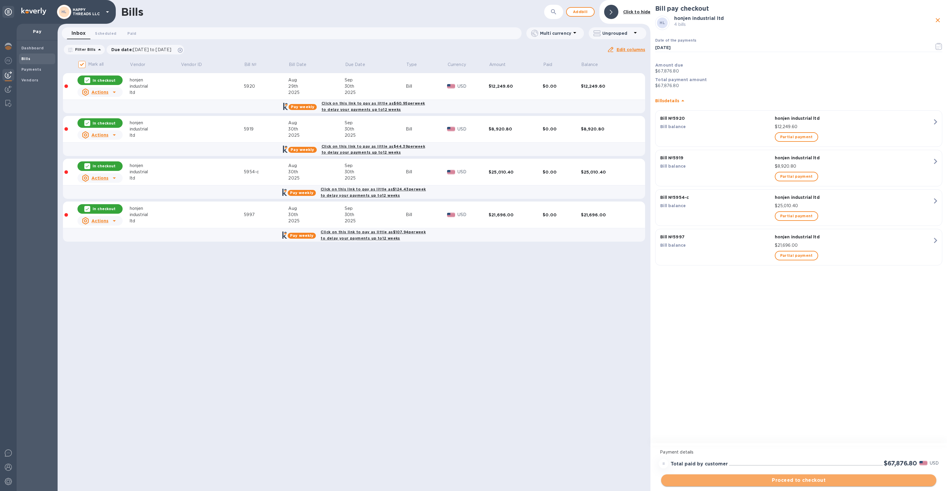
click at [828, 478] on span "Proceed to checkout" at bounding box center [799, 479] width 266 height 7
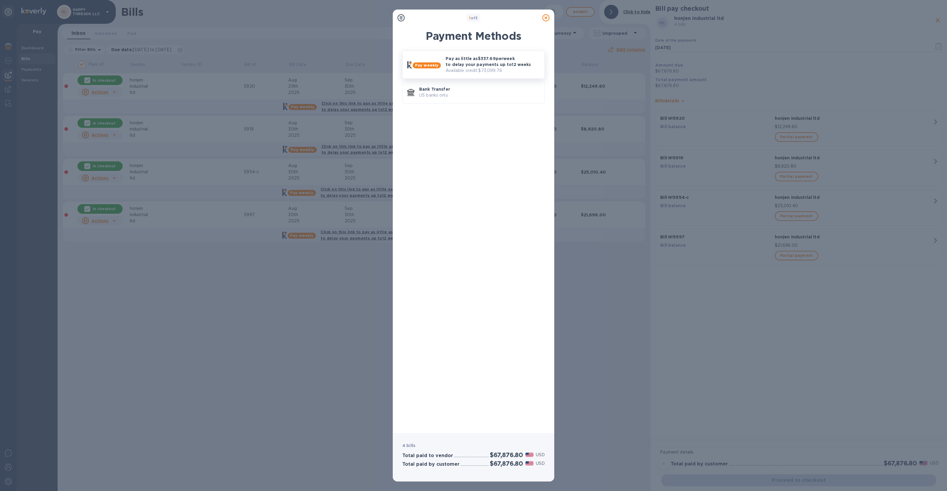
click at [519, 67] on p "Pay as little as $337.69 per week to delay your payments up to 12 weeks" at bounding box center [493, 62] width 94 height 12
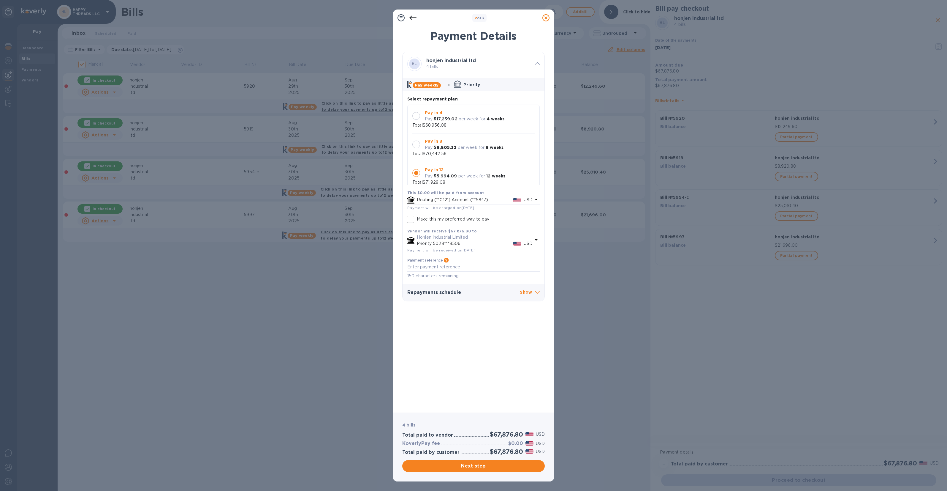
scroll to position [6, 0]
click at [468, 121] on div "Pay in 4 Pay $17,239.02 per week for 4 weeks Total $68,956.08" at bounding box center [474, 113] width 122 height 19
click at [470, 177] on p "per week for" at bounding box center [472, 176] width 27 height 6
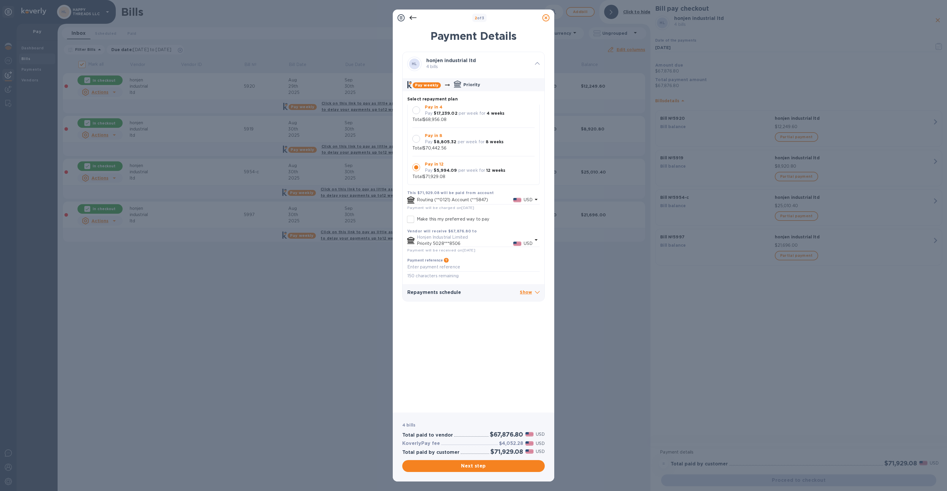
click at [455, 116] on p "$17,239.02" at bounding box center [445, 113] width 23 height 6
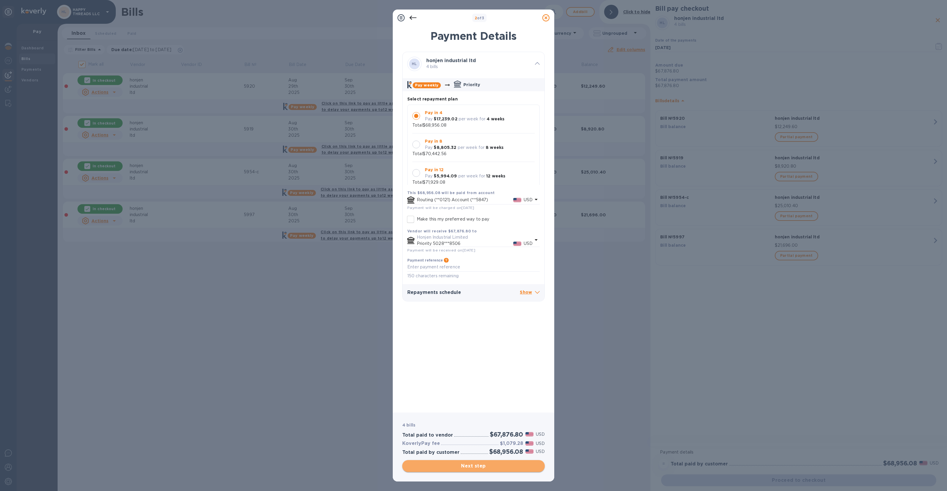
click at [475, 462] on span "Next step" at bounding box center [473, 465] width 133 height 7
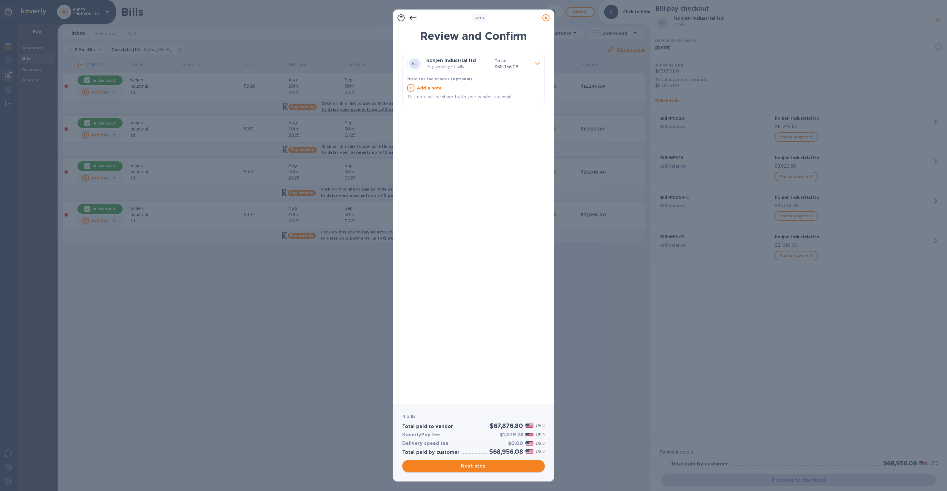
click at [473, 465] on span "Next step" at bounding box center [473, 465] width 133 height 7
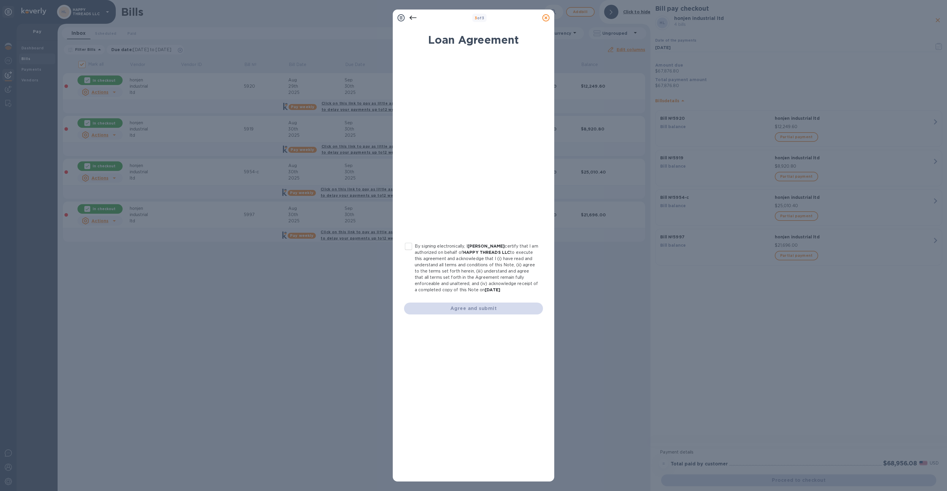
click at [421, 247] on p "By signing electronically, I Leo Badash certify that I am authorized on behalf …" at bounding box center [477, 268] width 124 height 50
click at [415, 247] on input "By signing electronically, I Leo Badash certify that I am authorized on behalf …" at bounding box center [408, 246] width 12 height 12
checkbox input "true"
click at [472, 306] on span "Agree and submit" at bounding box center [473, 308] width 129 height 7
